Goal: Unclear

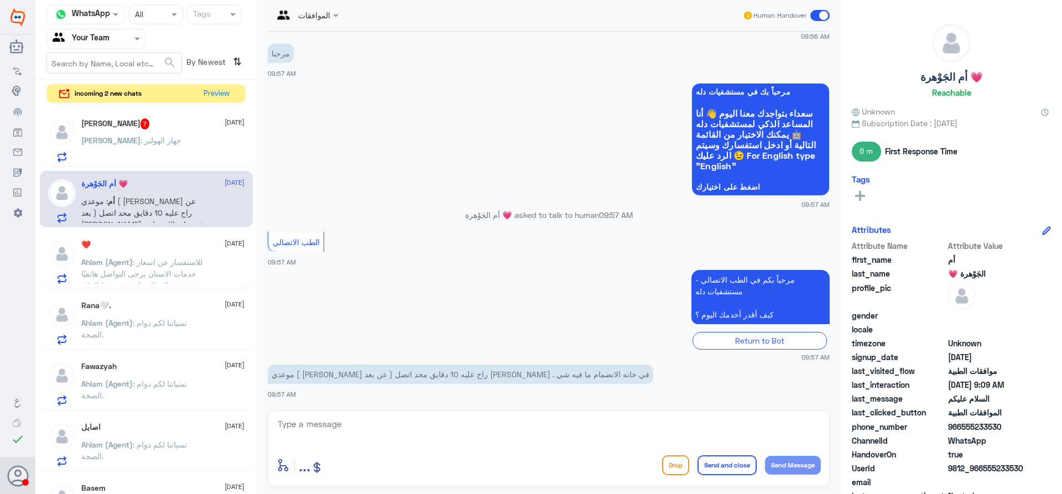
scroll to position [1153, 0]
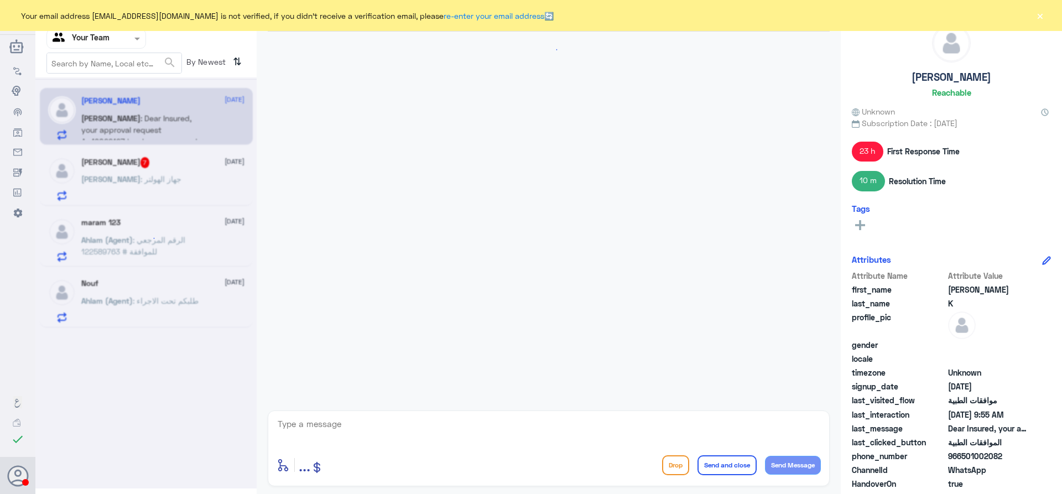
scroll to position [1388, 0]
